Goal: Check status: Check status

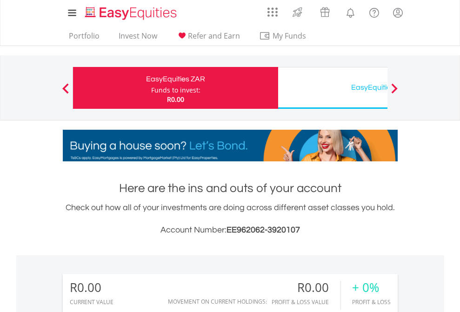
scroll to position [89, 146]
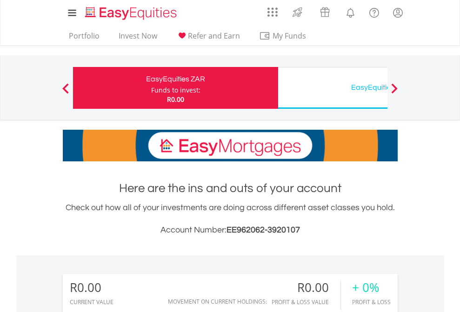
click at [151, 88] on div "Funds to invest:" at bounding box center [175, 90] width 49 height 9
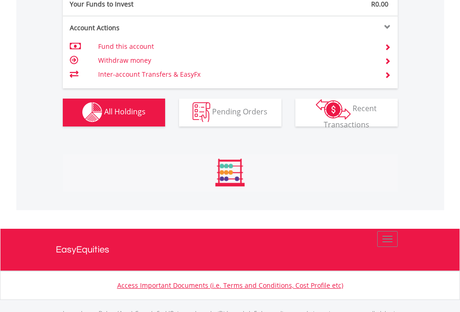
scroll to position [921, 0]
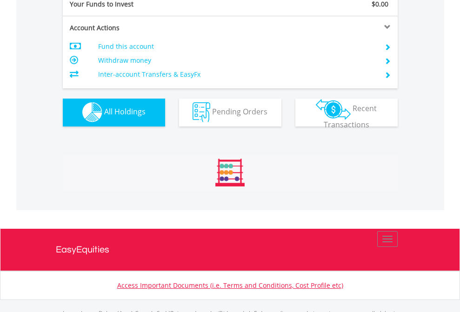
scroll to position [921, 0]
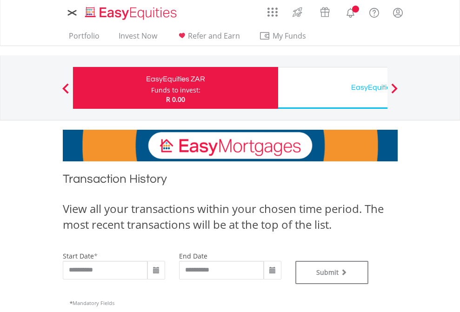
type input "**********"
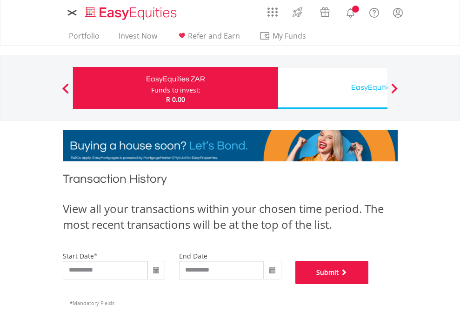
click at [369, 284] on button "Submit" at bounding box center [331, 272] width 73 height 23
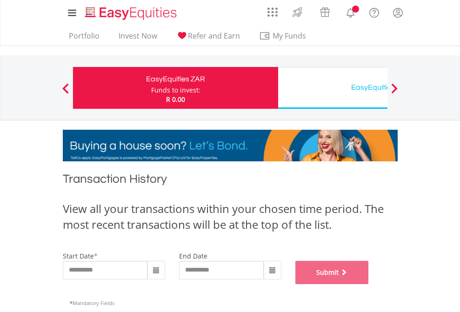
scroll to position [377, 0]
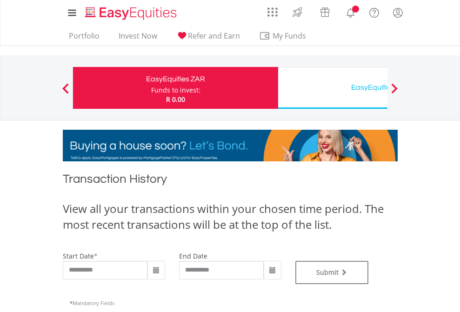
click at [333, 88] on div "EasyEquities USD" at bounding box center [381, 87] width 194 height 13
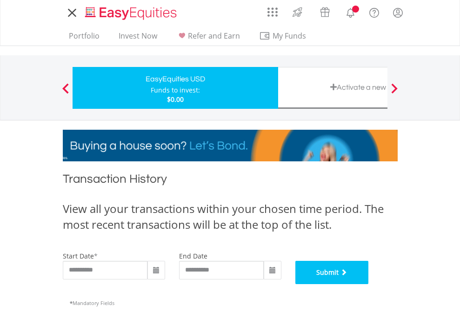
click at [369, 284] on button "Submit" at bounding box center [331, 272] width 73 height 23
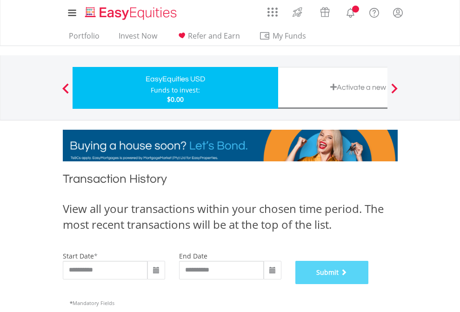
scroll to position [377, 0]
